Goal: Navigation & Orientation: Find specific page/section

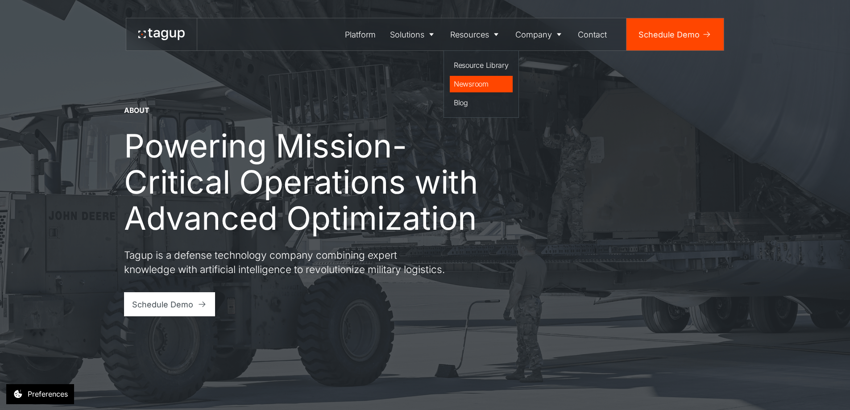
click at [480, 84] on div "Newsroom" at bounding box center [481, 84] width 55 height 11
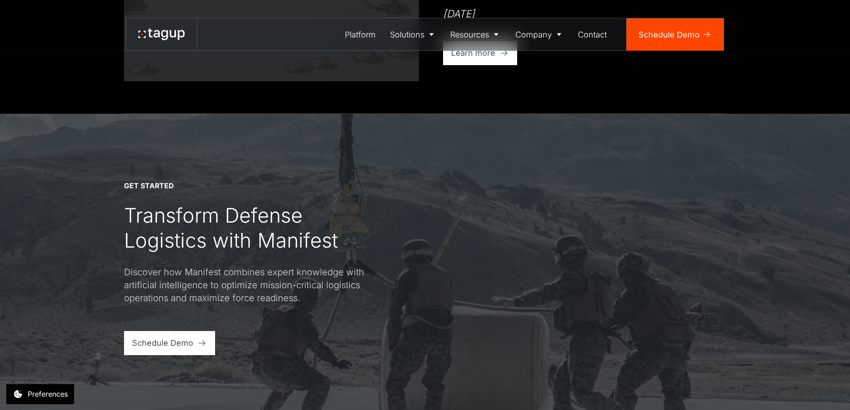
scroll to position [402, 0]
